Goal: Information Seeking & Learning: Check status

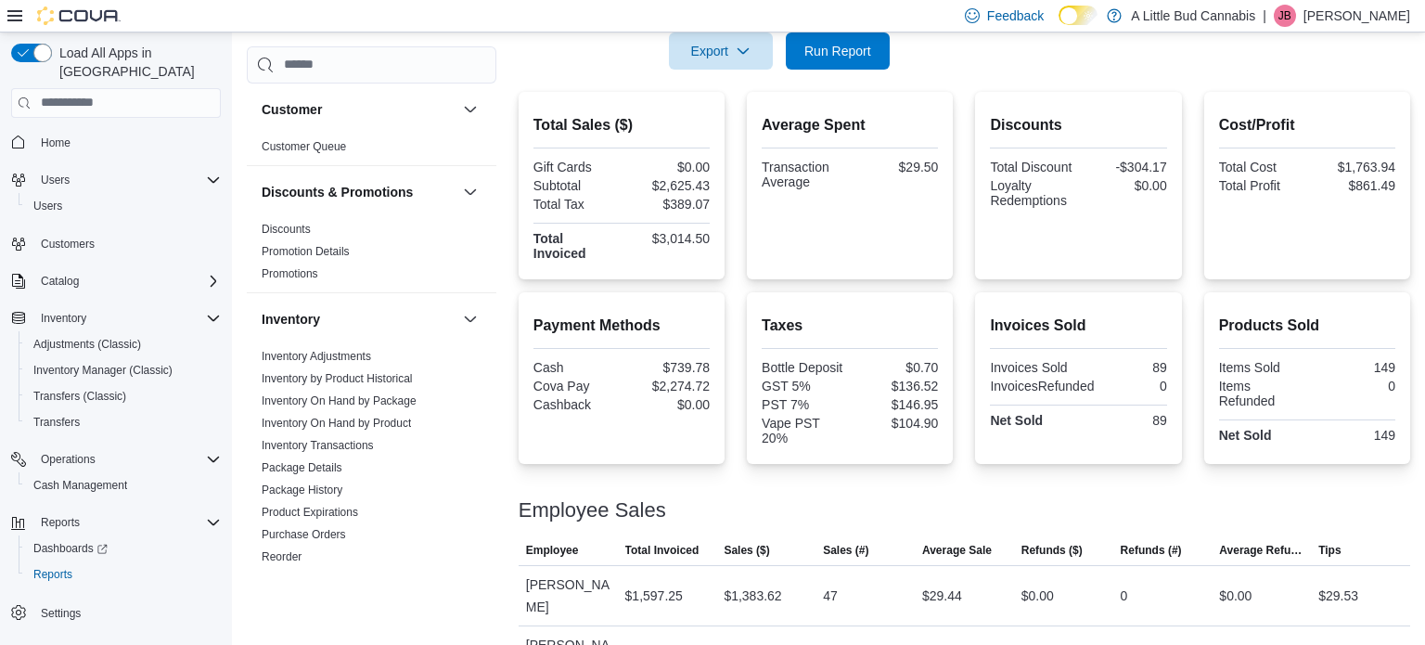
scroll to position [394, 0]
